Goal: Task Accomplishment & Management: Manage account settings

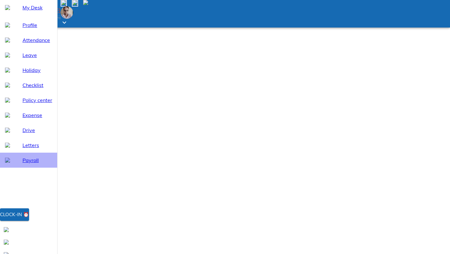
click at [32, 164] on span "Payroll" at bounding box center [37, 159] width 30 height 7
click at [32, 89] on span "Checklist" at bounding box center [37, 84] width 30 height 7
click at [32, 74] on span "Holiday" at bounding box center [37, 69] width 30 height 7
click at [22, 164] on span "Payroll" at bounding box center [37, 159] width 30 height 7
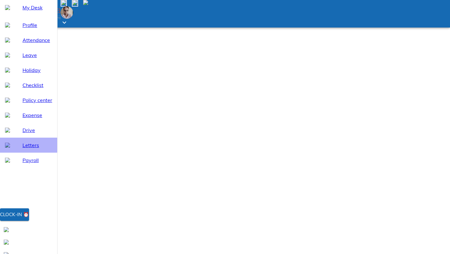
click at [27, 149] on span "Letters" at bounding box center [37, 144] width 30 height 7
click at [32, 134] on span "Drive" at bounding box center [37, 129] width 30 height 7
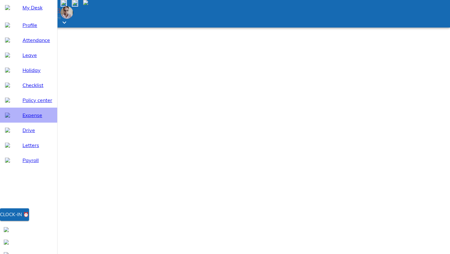
click at [32, 122] on div "Expense" at bounding box center [28, 114] width 57 height 15
select select "10"
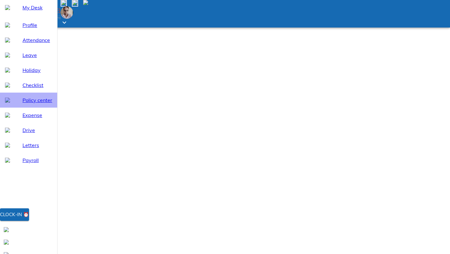
click at [42, 106] on div "Policy center" at bounding box center [28, 99] width 57 height 15
click at [35, 89] on span "Checklist" at bounding box center [37, 84] width 30 height 7
click at [32, 74] on span "Holiday" at bounding box center [37, 69] width 30 height 7
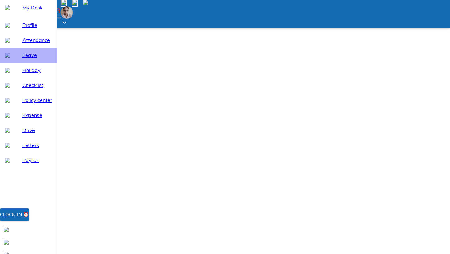
click at [32, 62] on div "Leave" at bounding box center [28, 54] width 57 height 15
select select "10"
click at [36, 44] on span "Attendance" at bounding box center [37, 39] width 30 height 7
select select "10"
click at [27, 32] on div "Profile" at bounding box center [28, 24] width 57 height 15
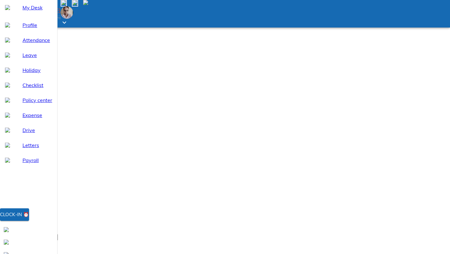
scroll to position [27, 0]
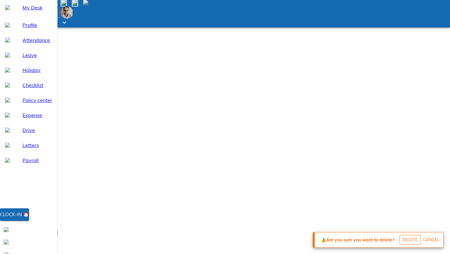
click at [406, 238] on span "Delete" at bounding box center [409, 239] width 15 height 7
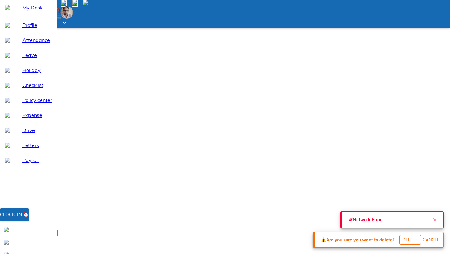
click at [434, 217] on icon "Close" at bounding box center [434, 219] width 5 height 5
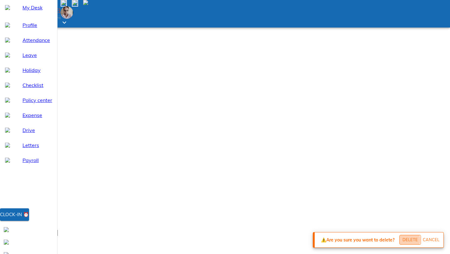
click at [402, 238] on span "Delete" at bounding box center [409, 239] width 15 height 7
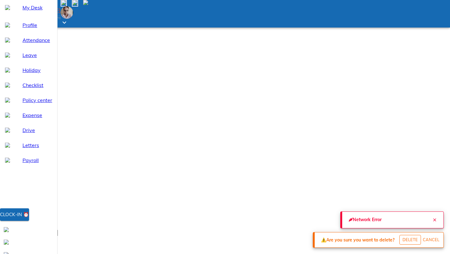
click at [432, 217] on icon "Close" at bounding box center [434, 219] width 5 height 5
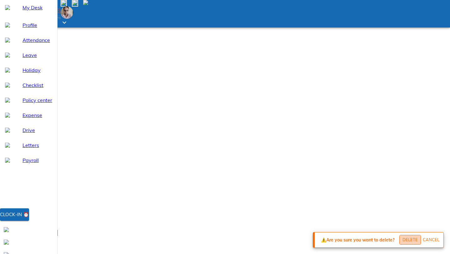
click at [403, 238] on span "Delete" at bounding box center [409, 239] width 15 height 7
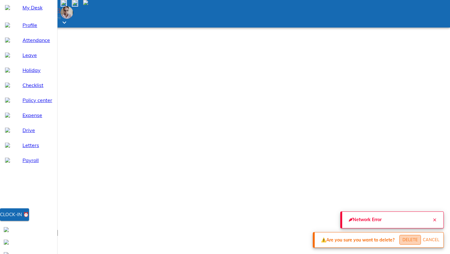
click at [403, 238] on span "Delete" at bounding box center [409, 239] width 15 height 7
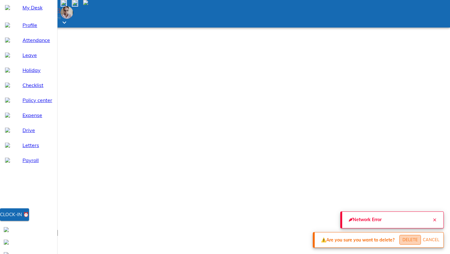
click at [403, 238] on span "Delete" at bounding box center [409, 239] width 15 height 7
click at [432, 213] on button "Close" at bounding box center [434, 219] width 12 height 12
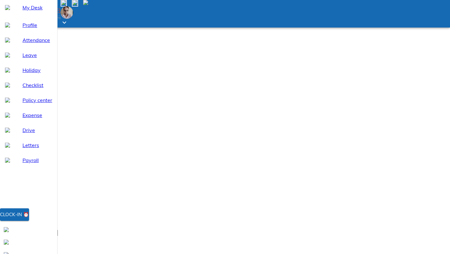
type input "[PERSON_NAME]"
type input "[PHONE_NUMBER]"
type input "[DATE]"
type input "1"
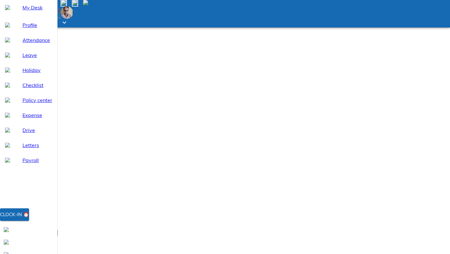
type input "7"
type input "1987"
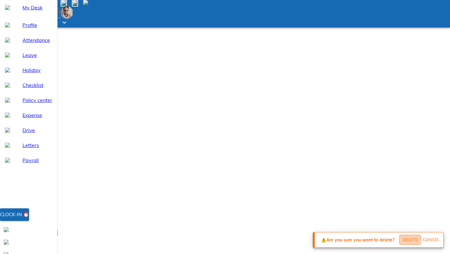
click at [402, 237] on span "Delete" at bounding box center [409, 239] width 15 height 7
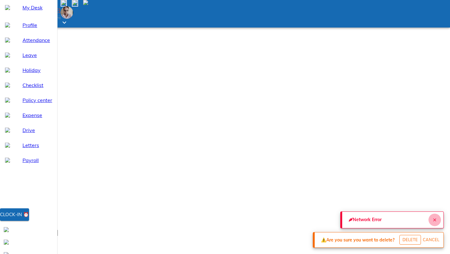
click at [432, 217] on icon "Close" at bounding box center [434, 219] width 5 height 5
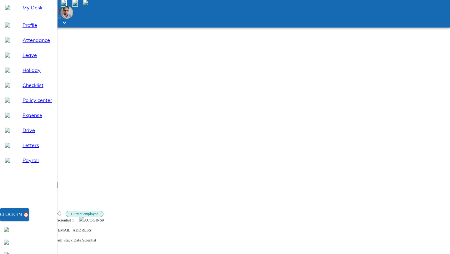
scroll to position [88, 0]
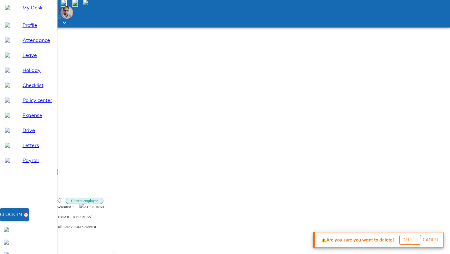
click at [402, 238] on span "Delete" at bounding box center [409, 239] width 15 height 7
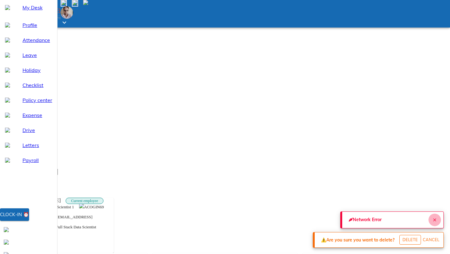
click at [430, 213] on button "Close" at bounding box center [434, 219] width 12 height 12
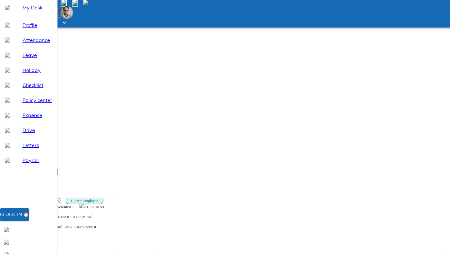
scroll to position [0, 0]
